Goal: Use online tool/utility: Utilize a website feature to perform a specific function

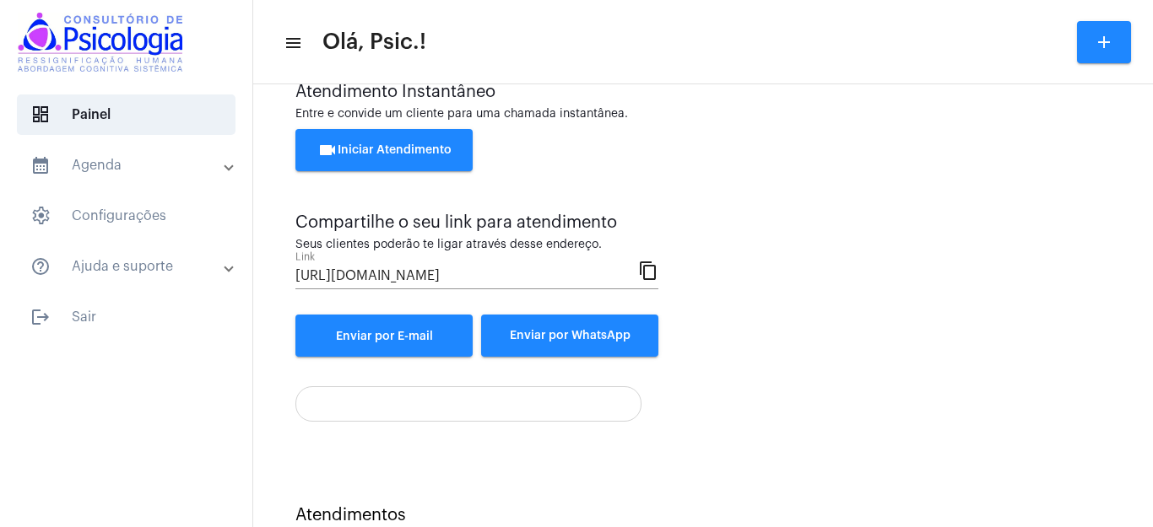
scroll to position [103, 0]
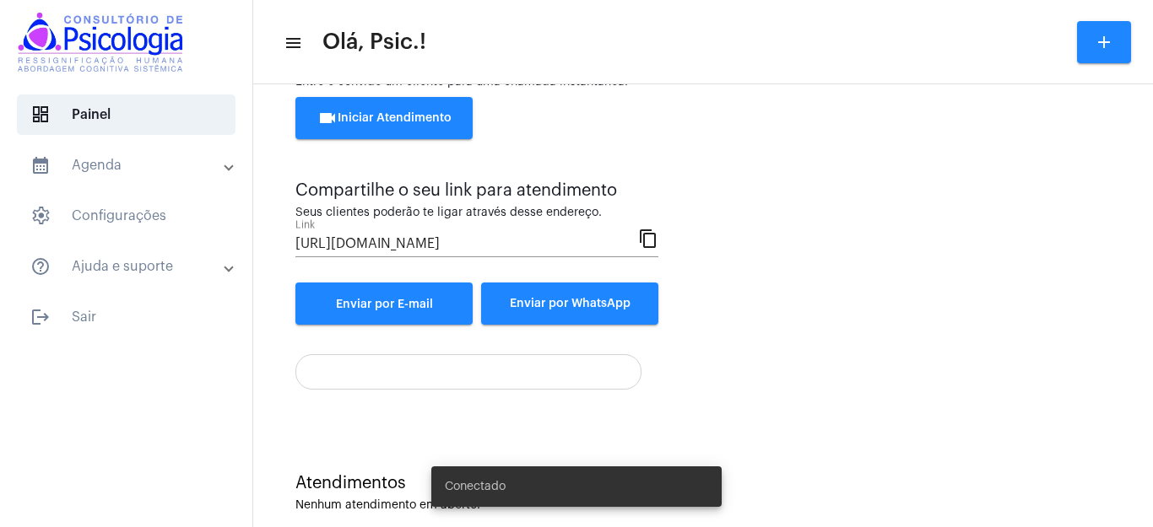
scroll to position [103, 0]
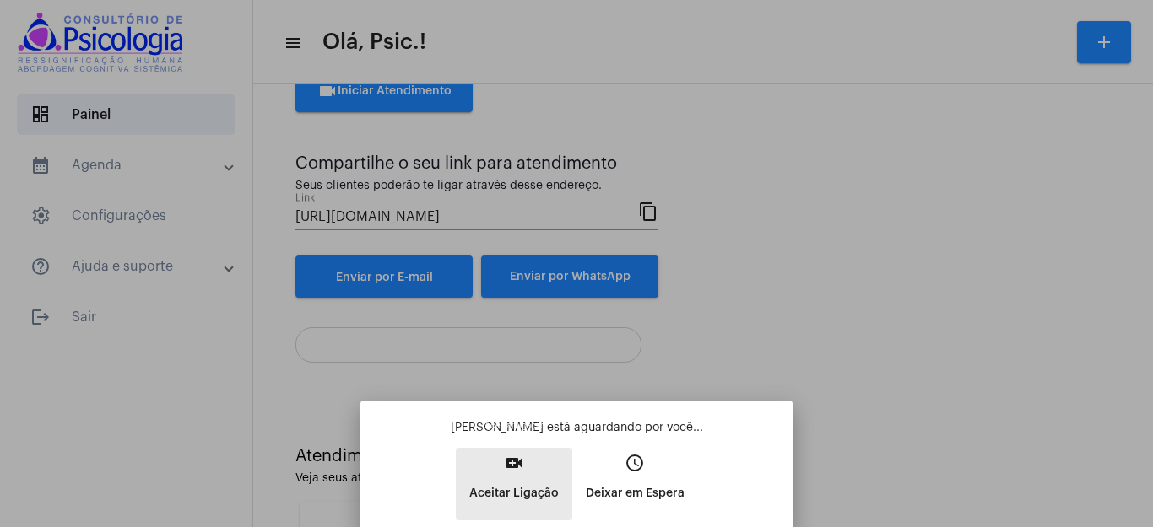
click at [522, 470] on mat-icon "video_call" at bounding box center [514, 463] width 20 height 20
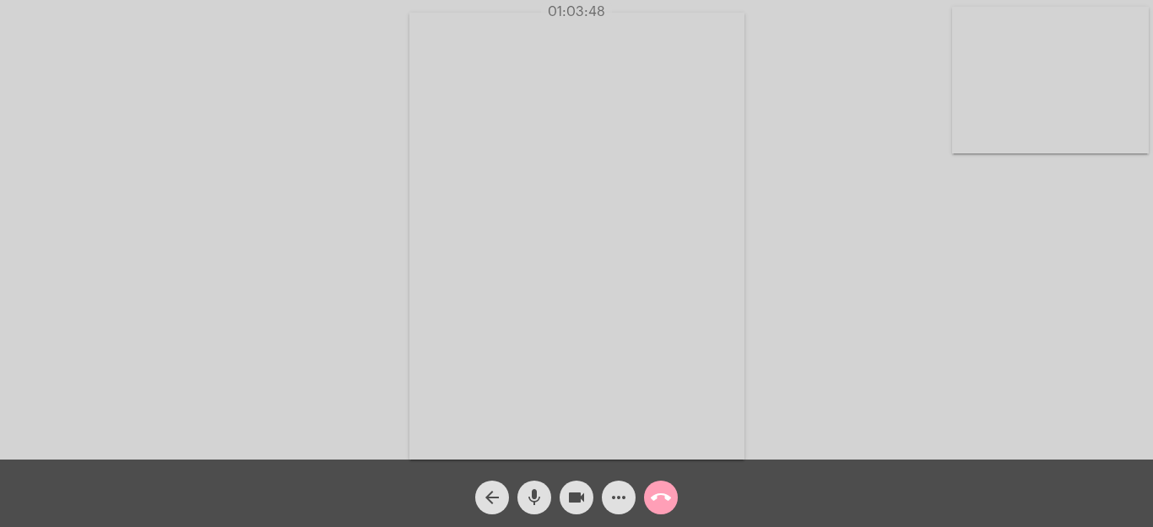
click at [659, 492] on mat-icon "call_end" at bounding box center [661, 498] width 20 height 20
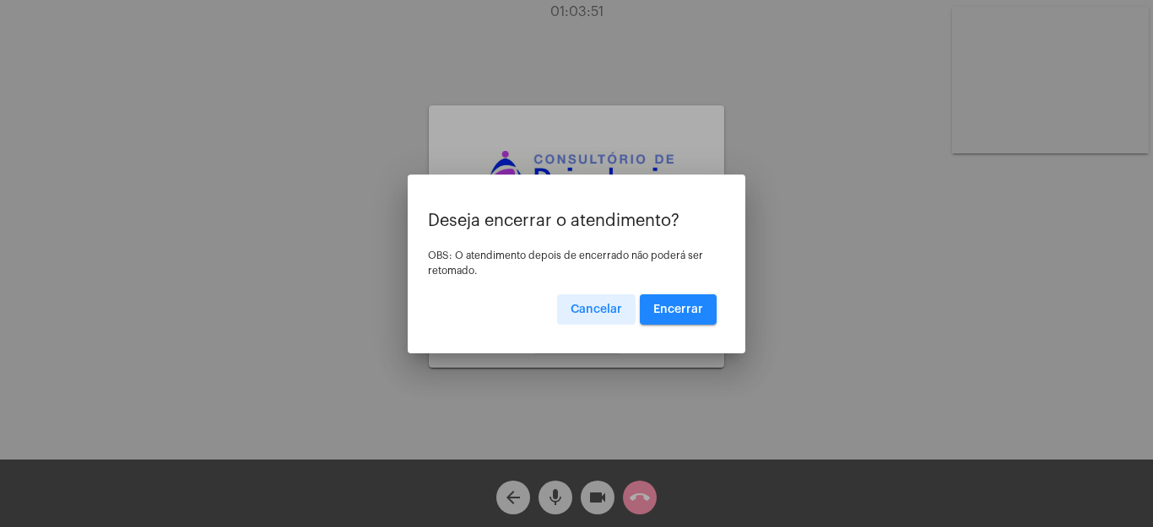
click at [687, 307] on span "Encerrar" at bounding box center [678, 310] width 50 height 12
